Goal: Communication & Community: Answer question/provide support

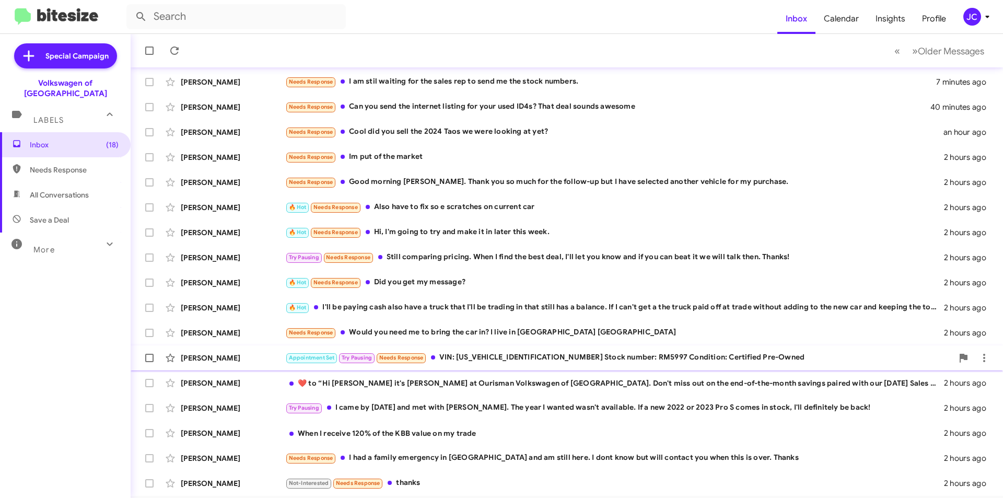
scroll to position [109, 0]
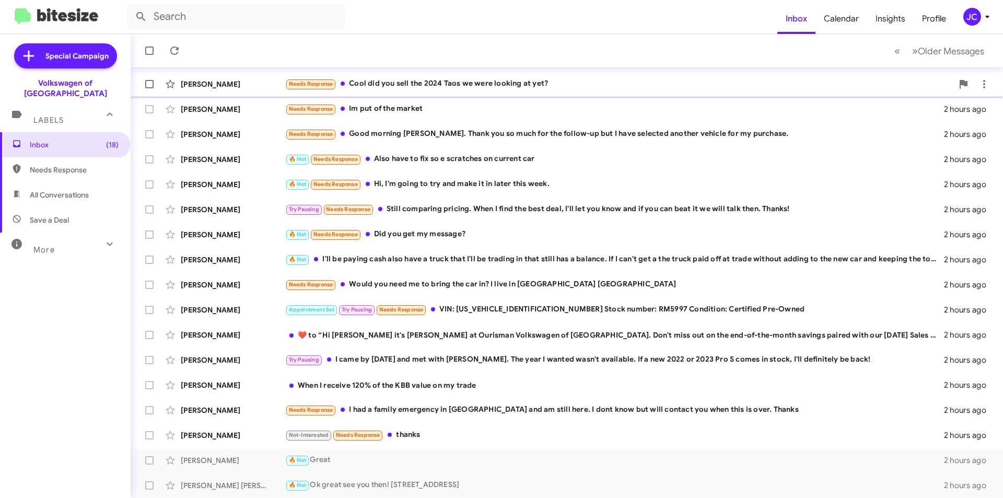
drag, startPoint x: 355, startPoint y: 79, endPoint x: 384, endPoint y: 76, distance: 29.4
click at [356, 79] on div "Needs Response Cool did you sell the 2024 Taos we were looking at yet?" at bounding box center [618, 84] width 667 height 12
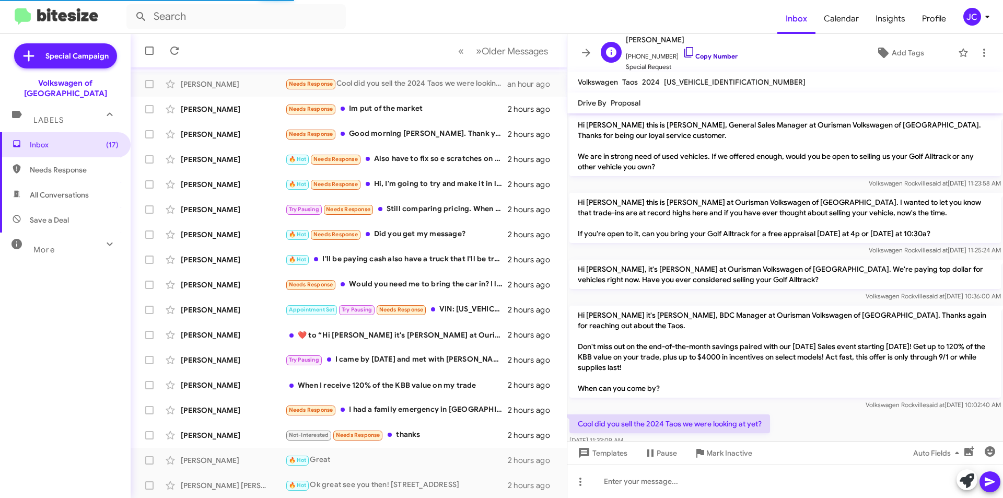
click at [685, 50] on icon at bounding box center [688, 52] width 13 height 13
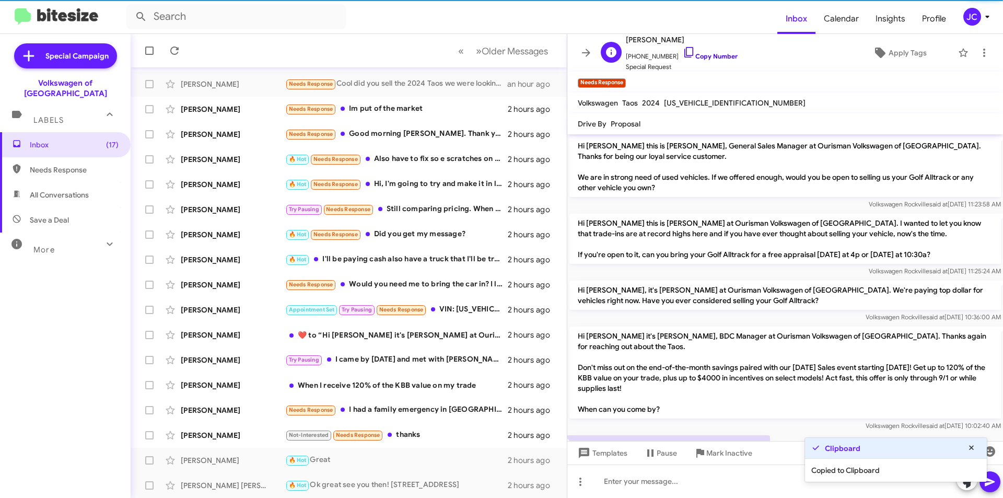
click at [682, 52] on icon at bounding box center [688, 52] width 13 height 13
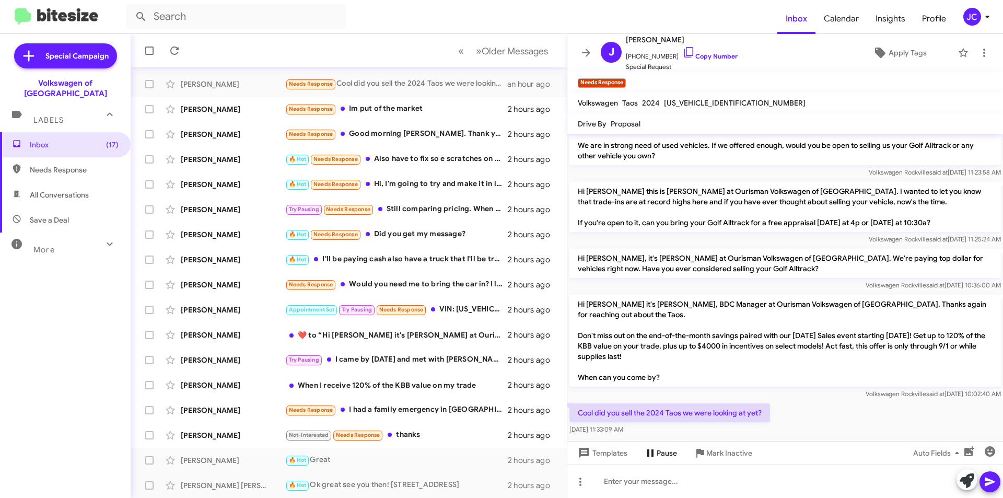
scroll to position [41, 0]
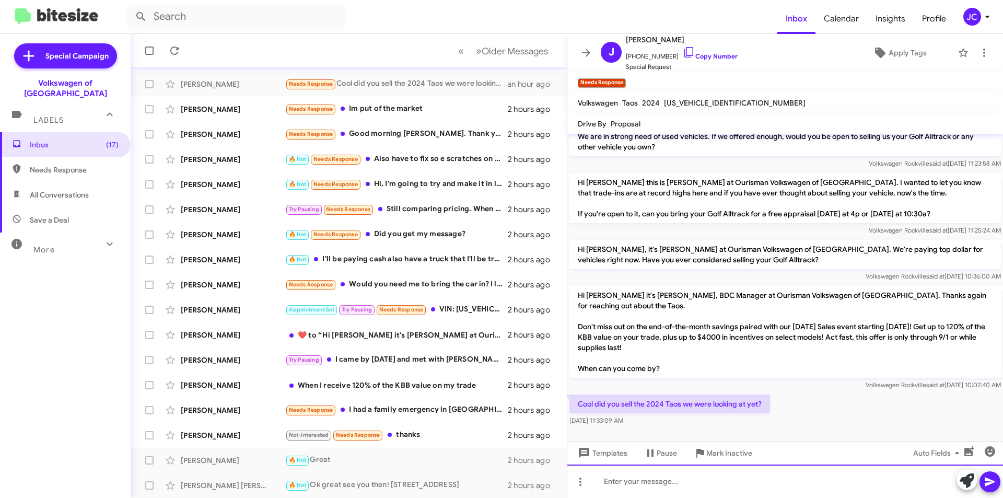
drag, startPoint x: 664, startPoint y: 490, endPoint x: 669, endPoint y: 488, distance: 5.6
click at [665, 490] on div at bounding box center [785, 480] width 436 height 33
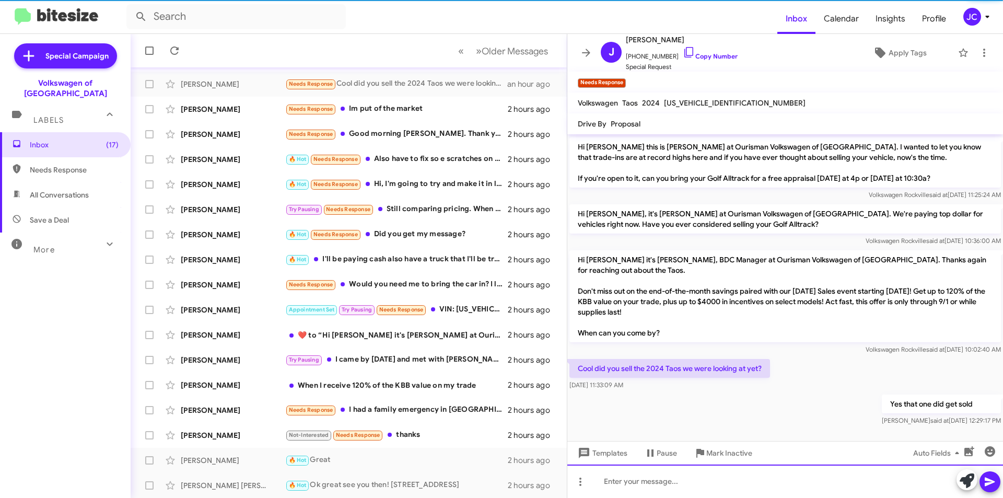
scroll to position [79, 0]
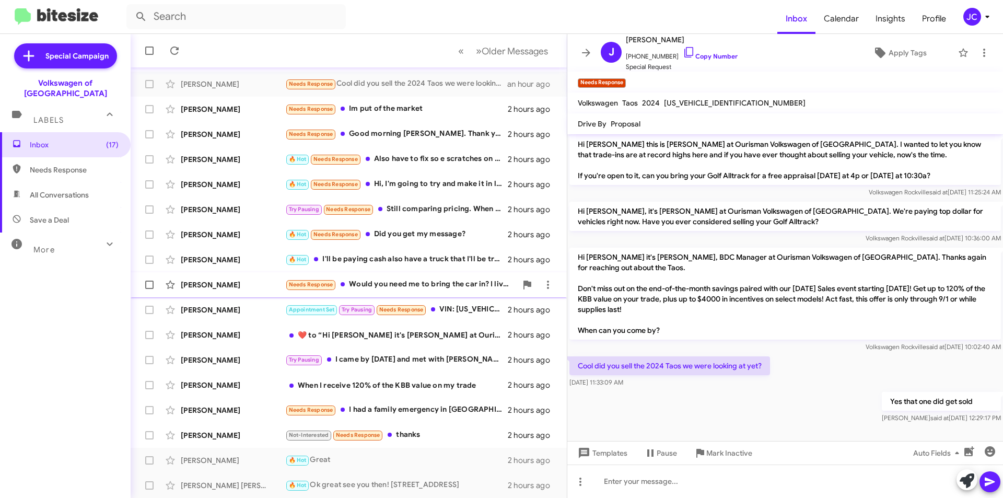
click at [406, 273] on span "Sarah Crippen Needs Response Would you need me to bring the car in? I live in E…" at bounding box center [349, 284] width 436 height 25
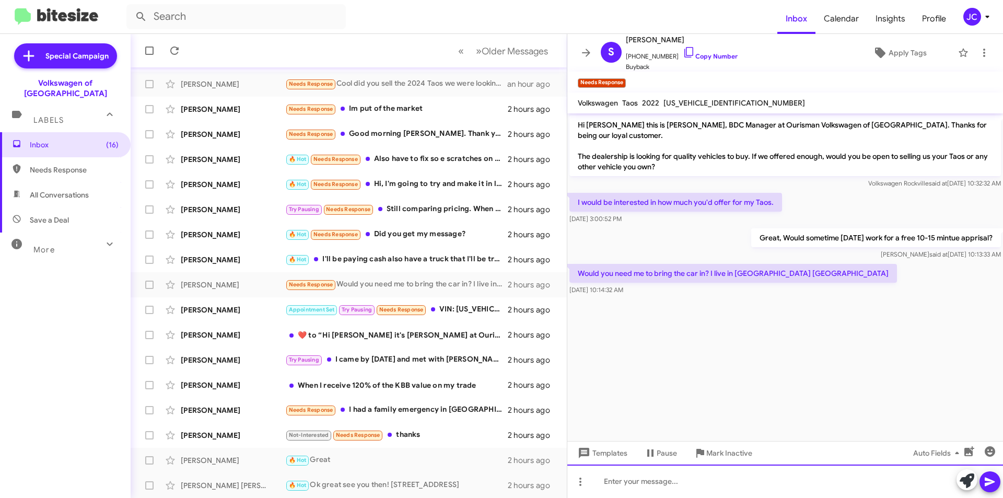
click at [741, 474] on div at bounding box center [785, 480] width 436 height 33
